Goal: Information Seeking & Learning: Find contact information

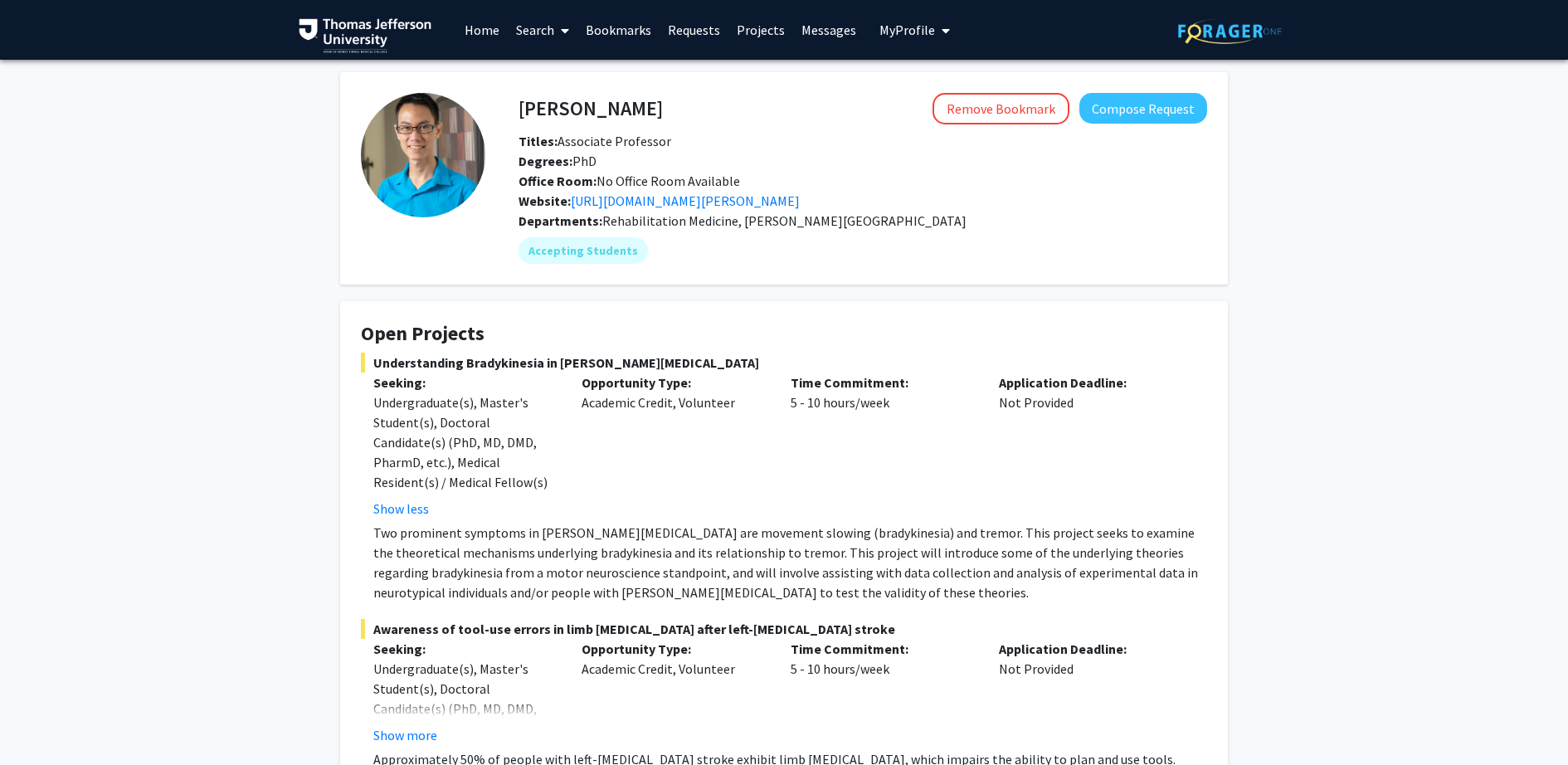
click at [361, 23] on img at bounding box center [365, 36] width 133 height 35
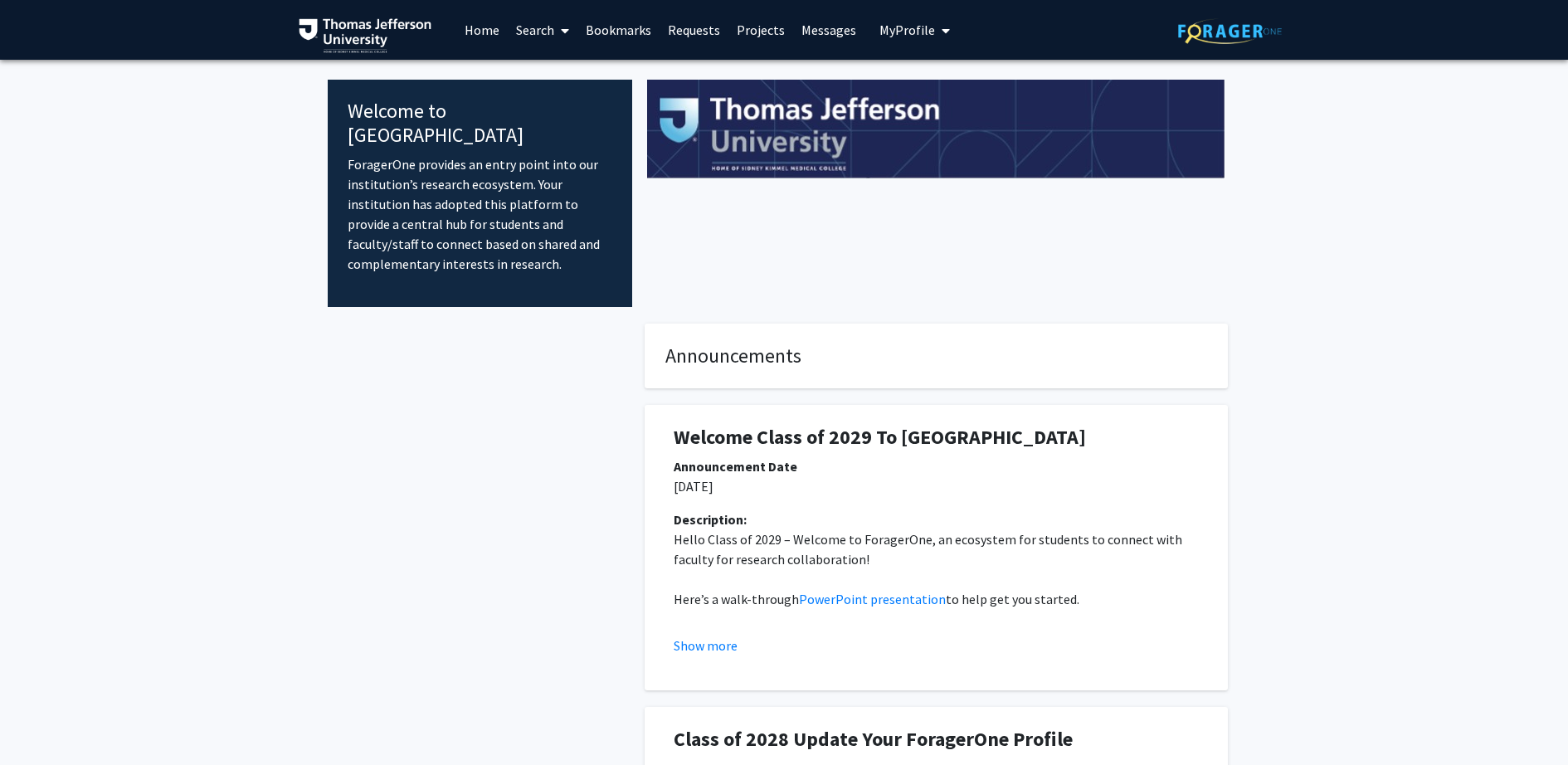
click at [544, 28] on link "Search" at bounding box center [543, 30] width 70 height 58
click at [560, 72] on span "Faculty/Staff" at bounding box center [569, 76] width 122 height 33
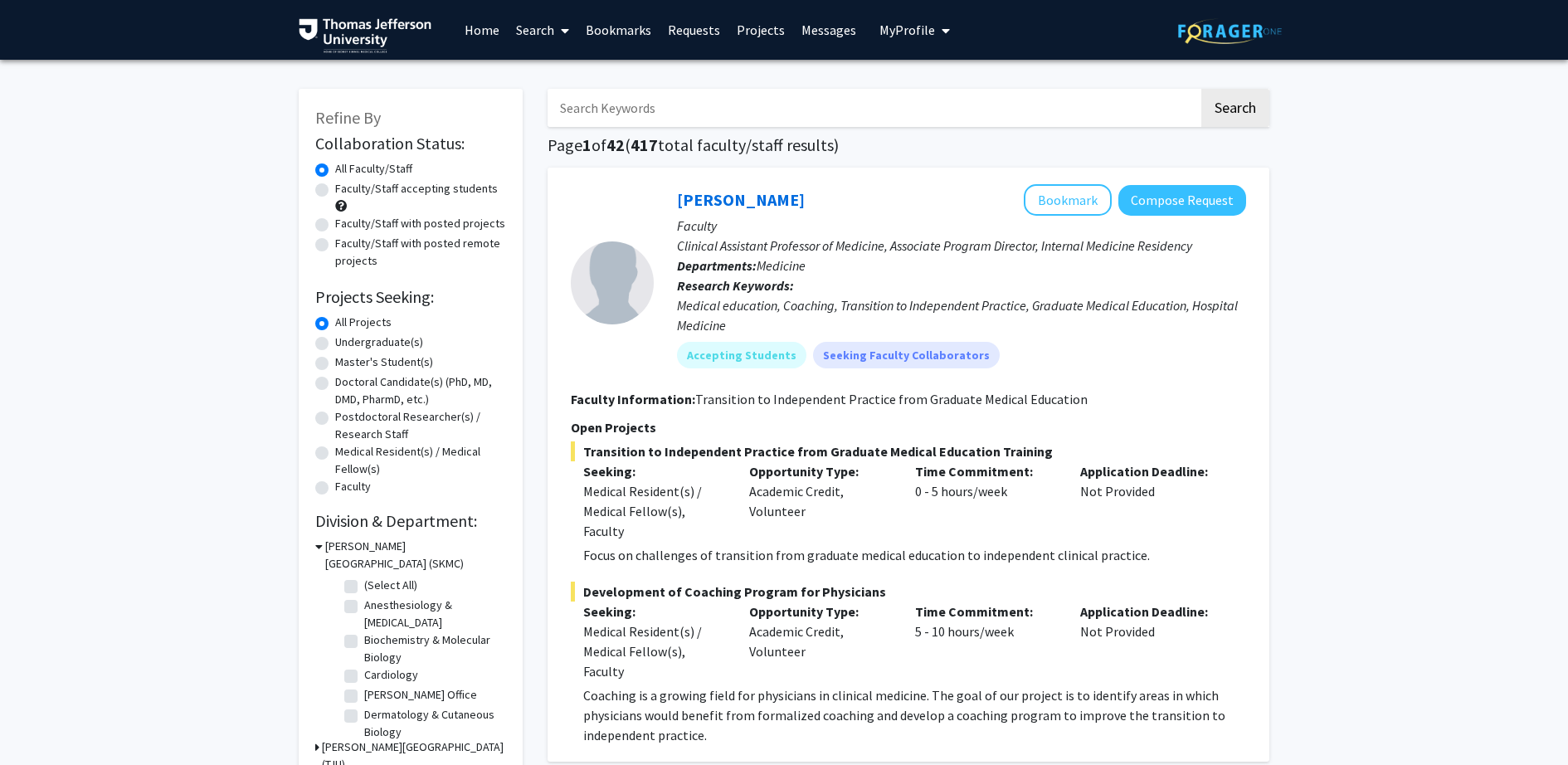
click at [645, 115] on input "Search Keywords" at bounding box center [873, 108] width 652 height 39
type input "[PERSON_NAME]"
click at [1201, 89] on button "Search" at bounding box center [1235, 108] width 68 height 39
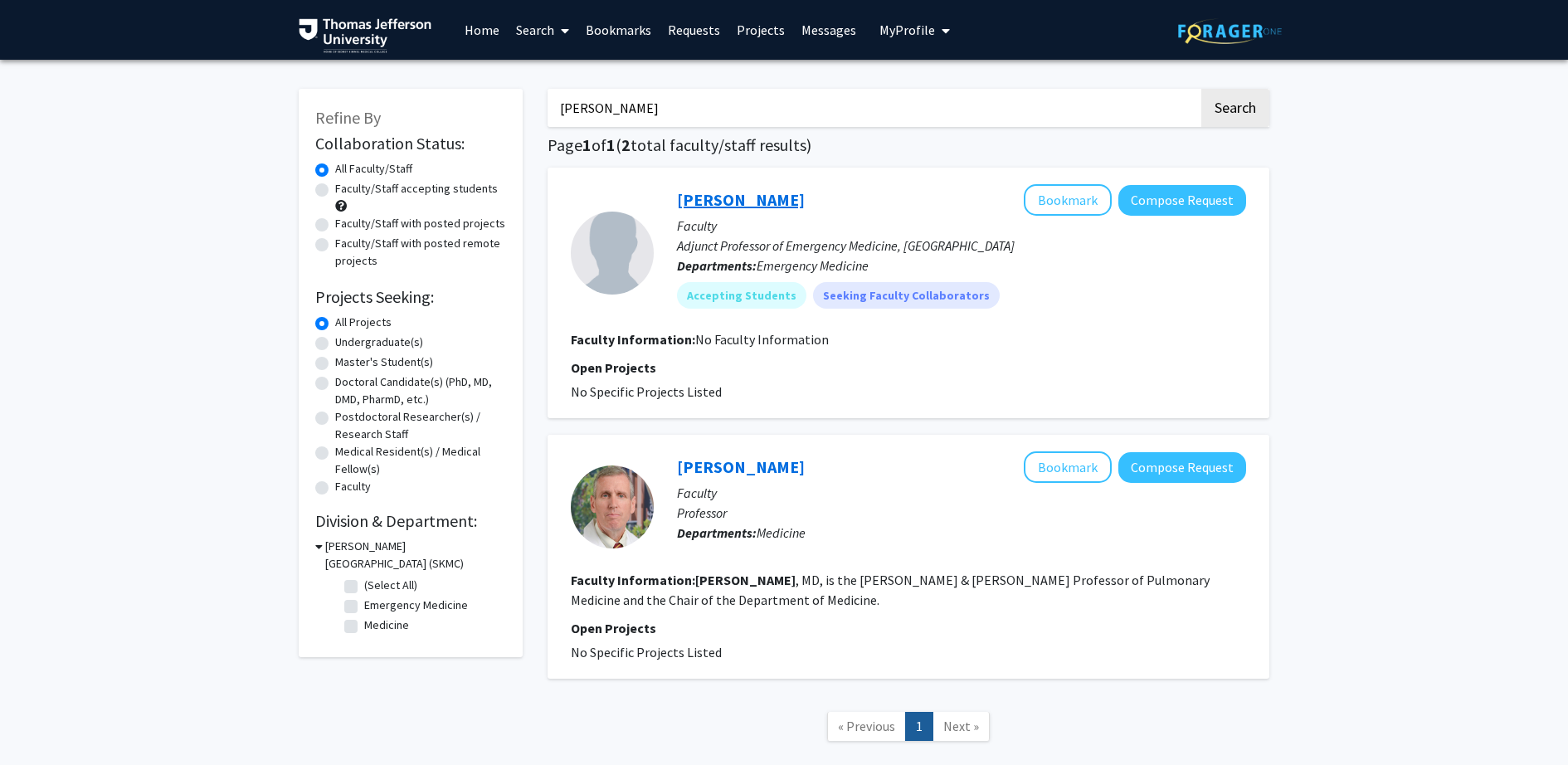
click at [699, 200] on link "[PERSON_NAME]" at bounding box center [741, 199] width 127 height 20
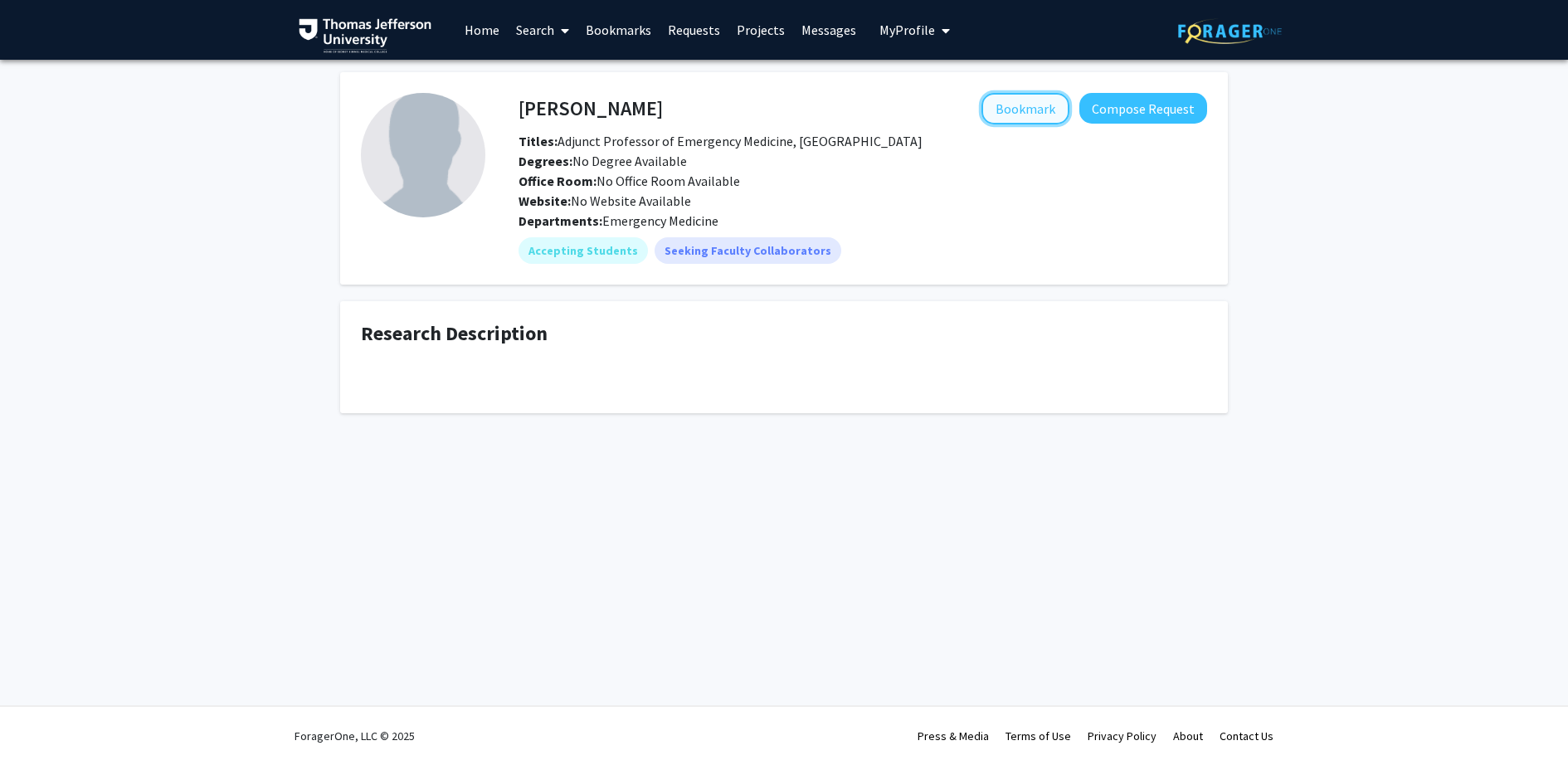
click at [1039, 113] on button "Bookmark" at bounding box center [1025, 108] width 88 height 32
click at [533, 30] on link "Search" at bounding box center [543, 30] width 70 height 58
click at [577, 80] on span "Faculty/Staff" at bounding box center [569, 76] width 122 height 33
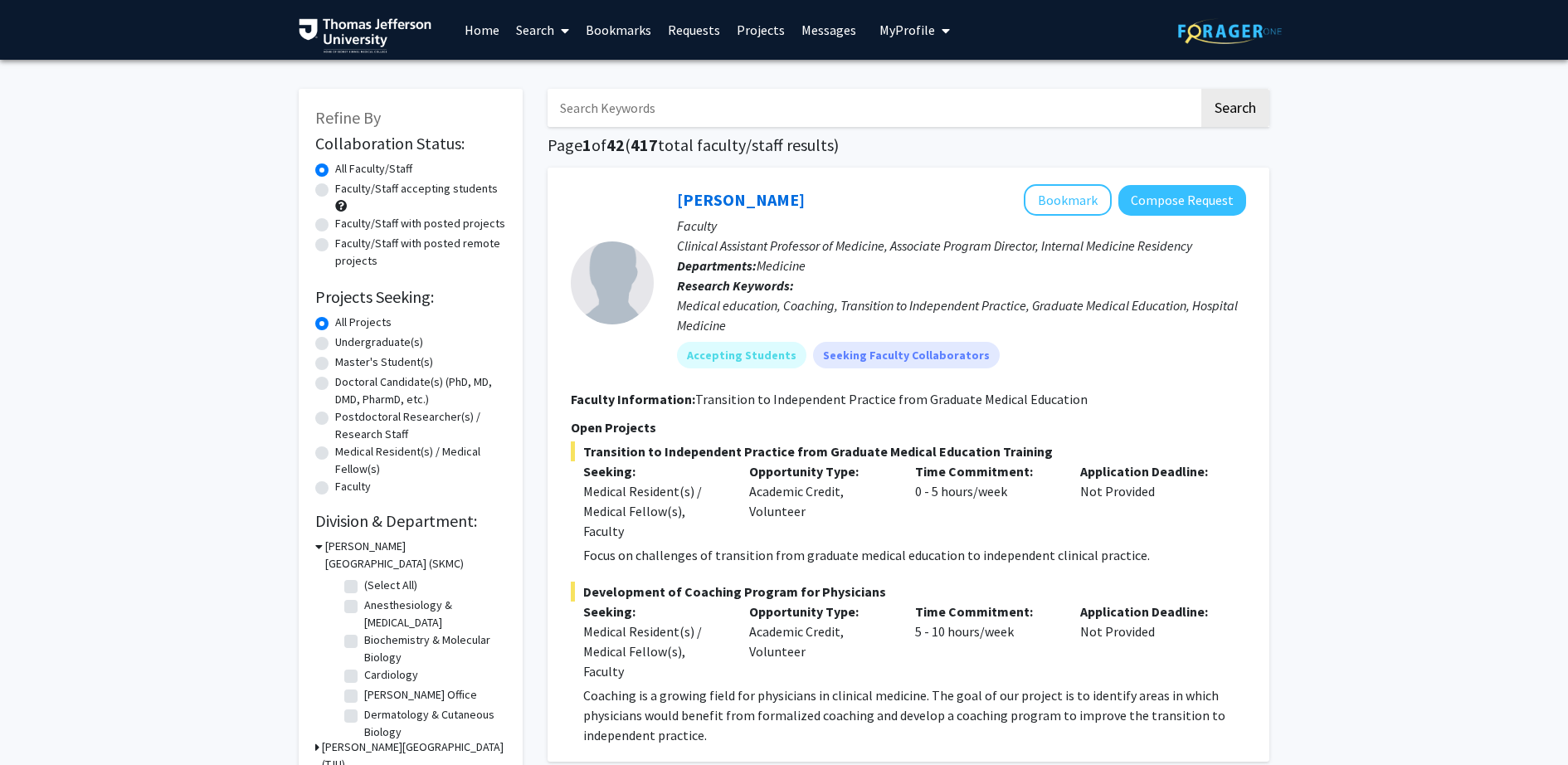
click at [601, 122] on input "Search Keywords" at bounding box center [873, 108] width 652 height 39
type input "[PERSON_NAME]"
click at [1201, 89] on button "Search" at bounding box center [1235, 108] width 68 height 39
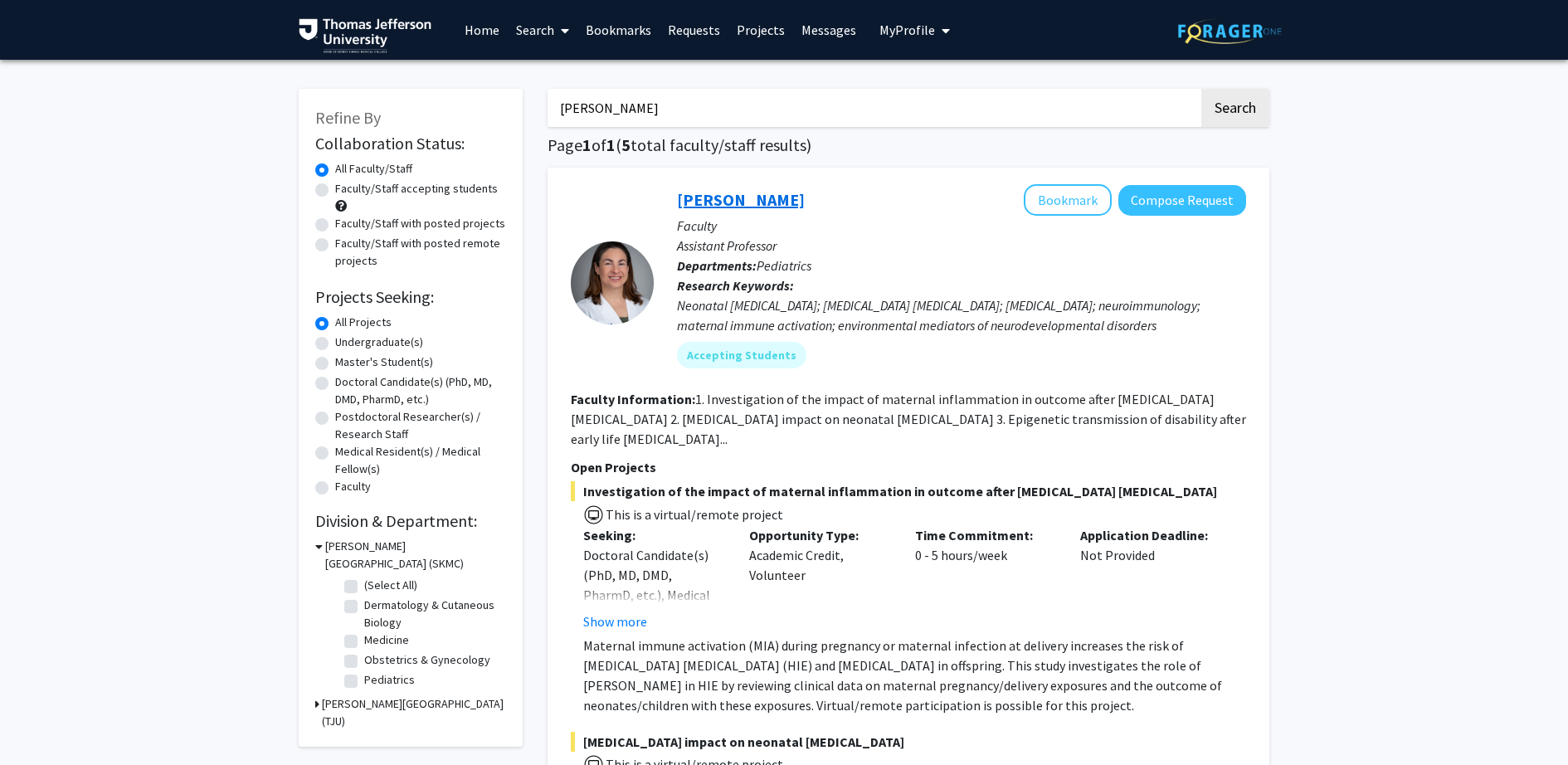
click at [717, 208] on link "[PERSON_NAME]" at bounding box center [741, 199] width 127 height 20
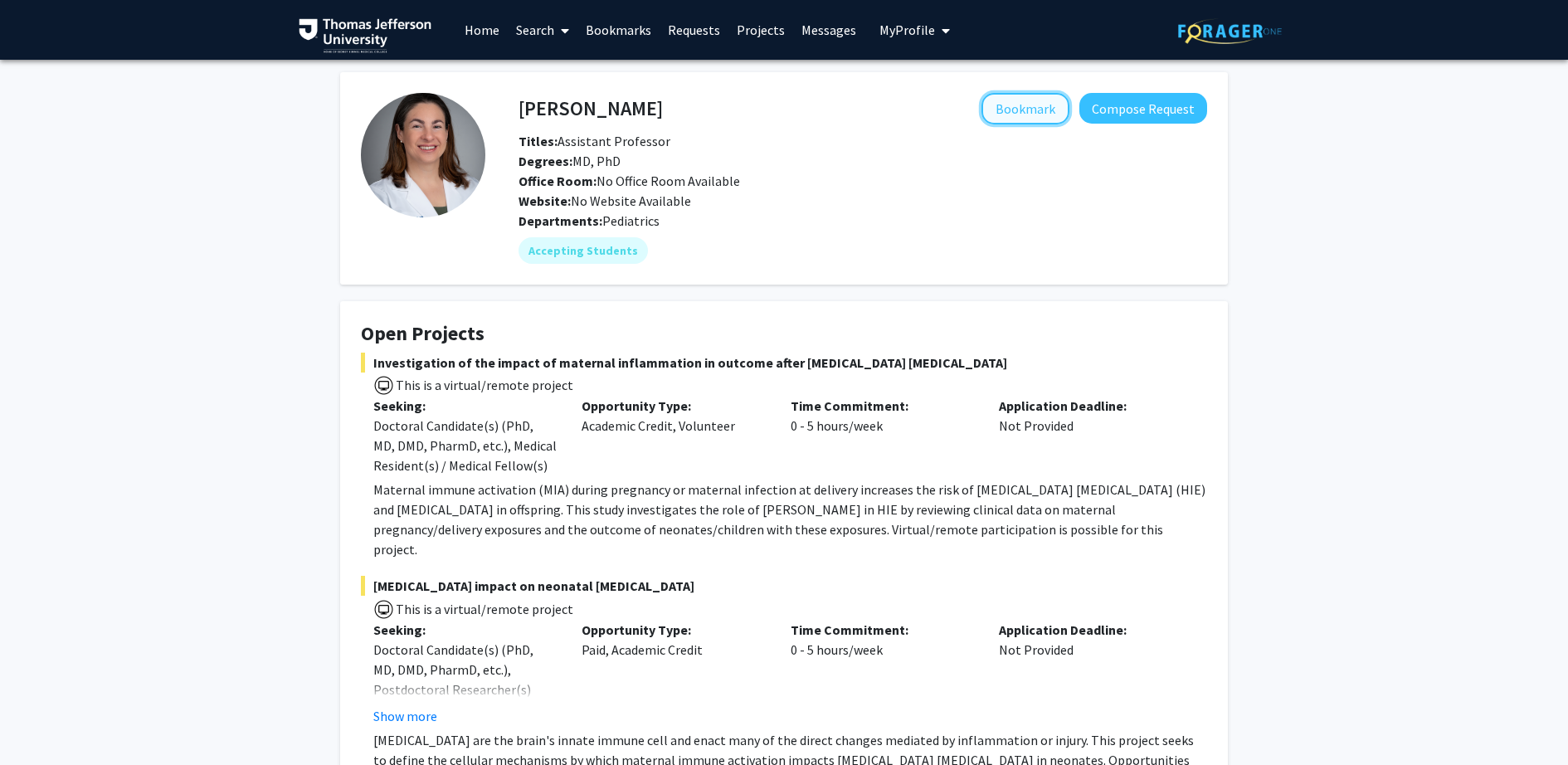
click at [1024, 109] on button "Bookmark" at bounding box center [1025, 108] width 88 height 32
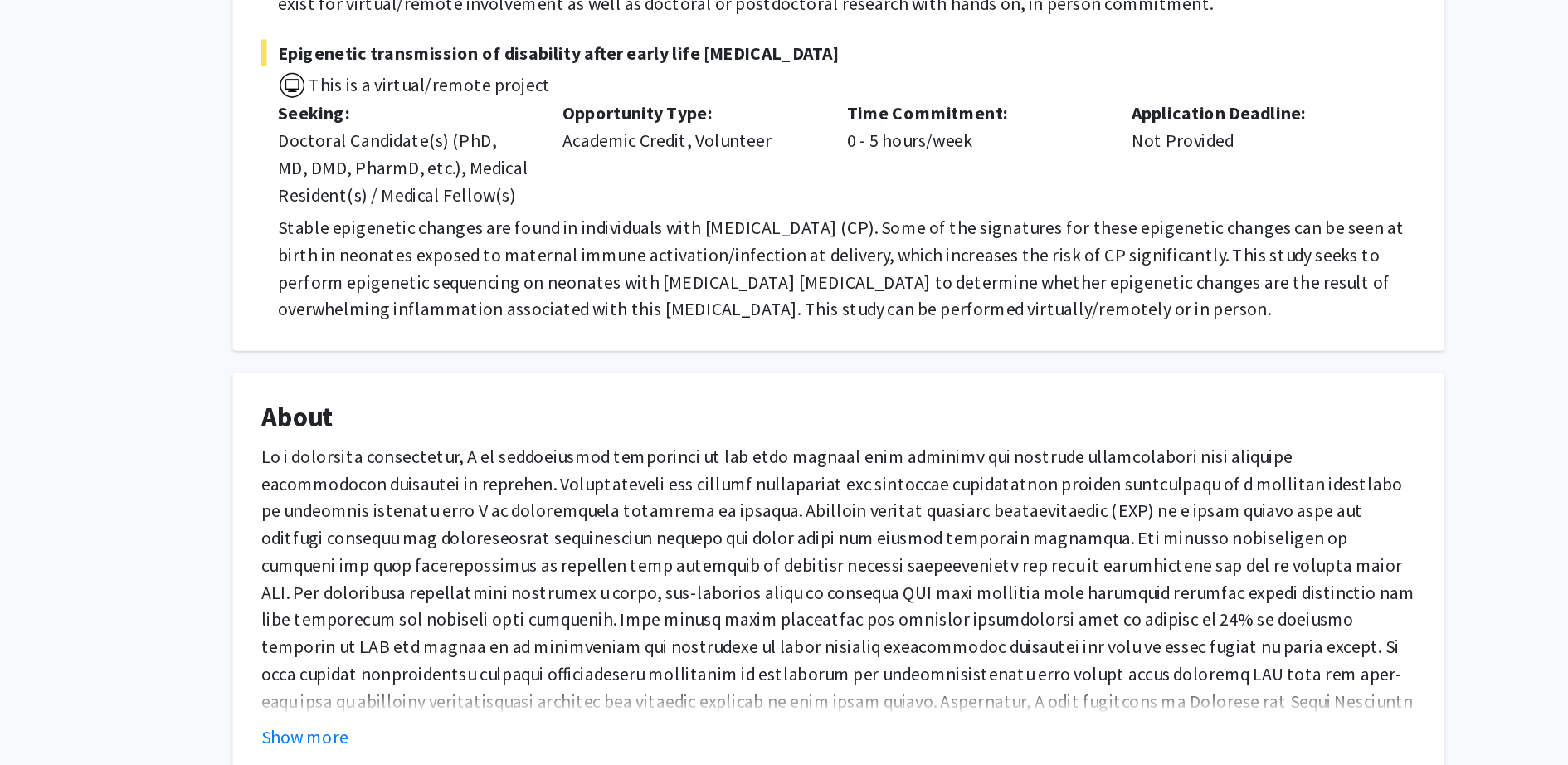
scroll to position [594, 0]
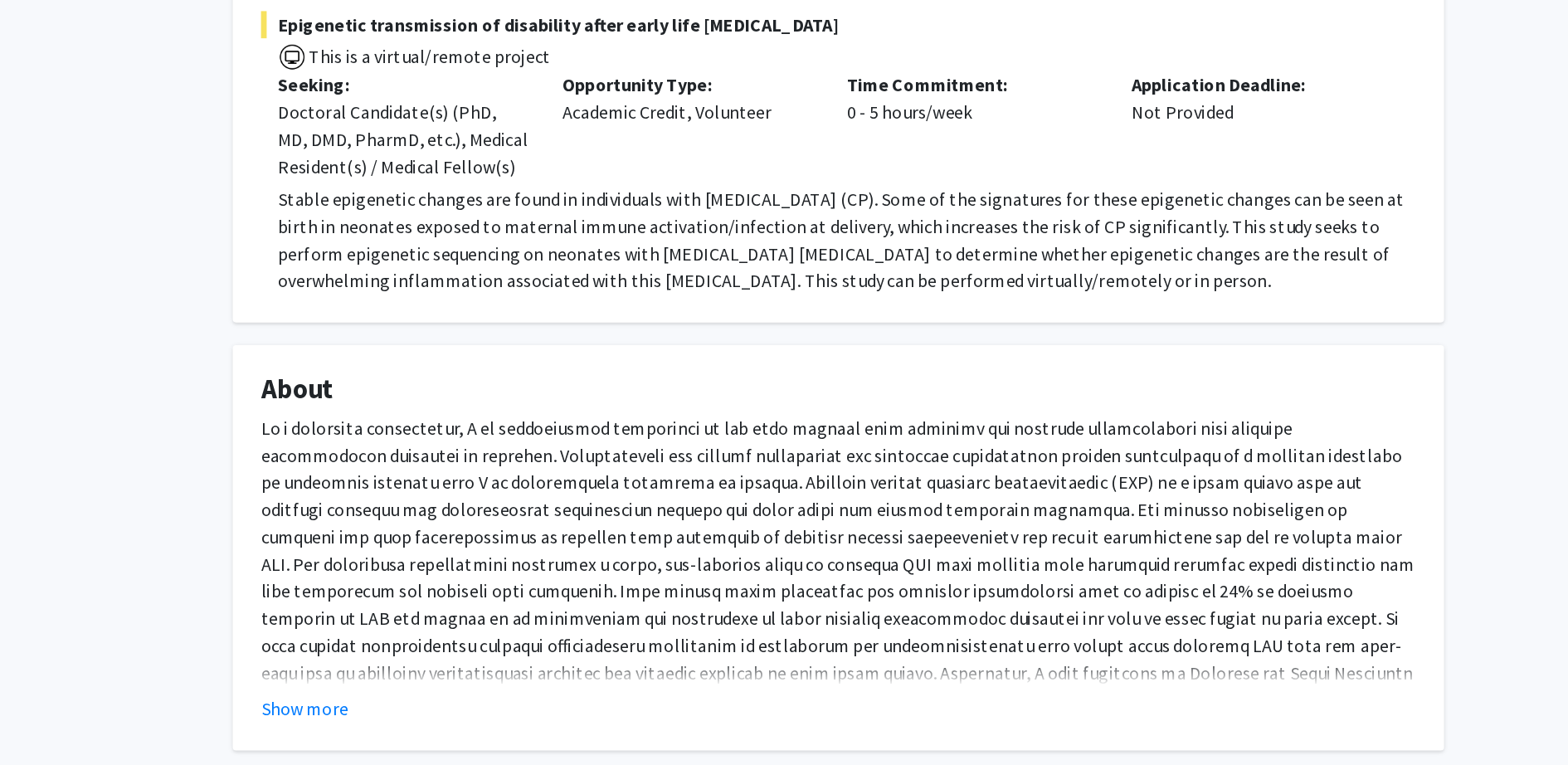
click at [396, 713] on fg-card "About Show more" at bounding box center [784, 607] width 888 height 298
click at [396, 714] on button "Show more" at bounding box center [393, 723] width 64 height 20
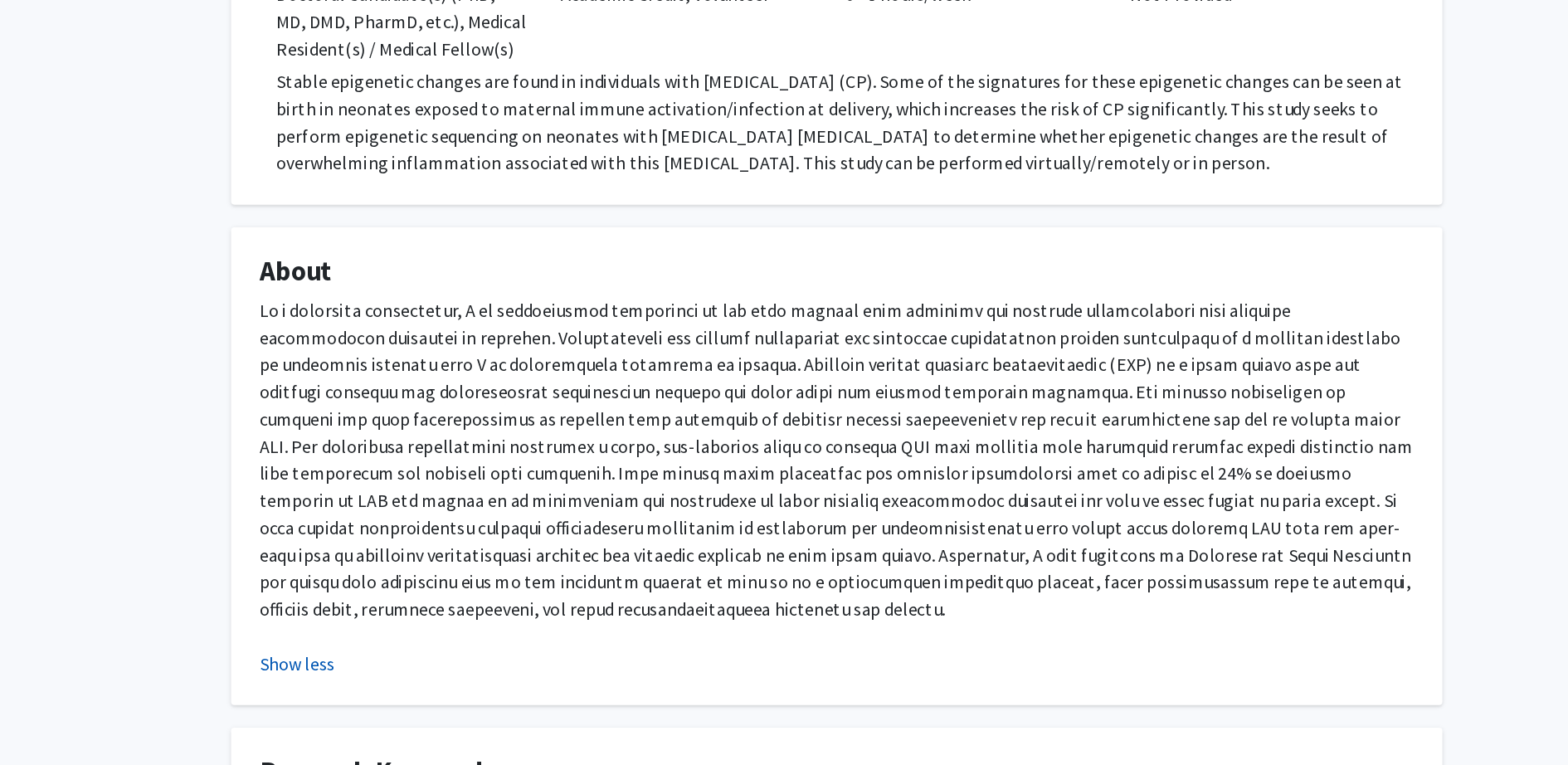
scroll to position [687, 0]
